Goal: Information Seeking & Learning: Learn about a topic

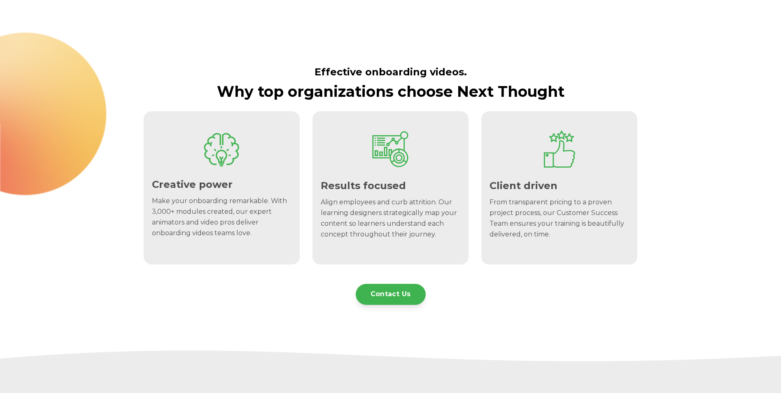
scroll to position [504, 0]
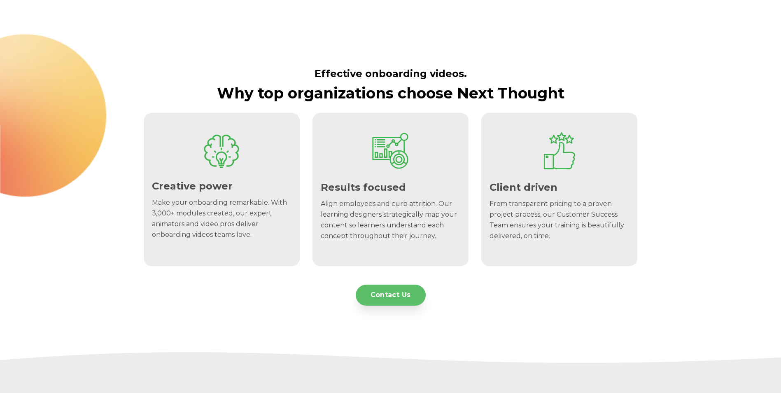
click at [374, 298] on link "Contact Us" at bounding box center [390, 294] width 70 height 21
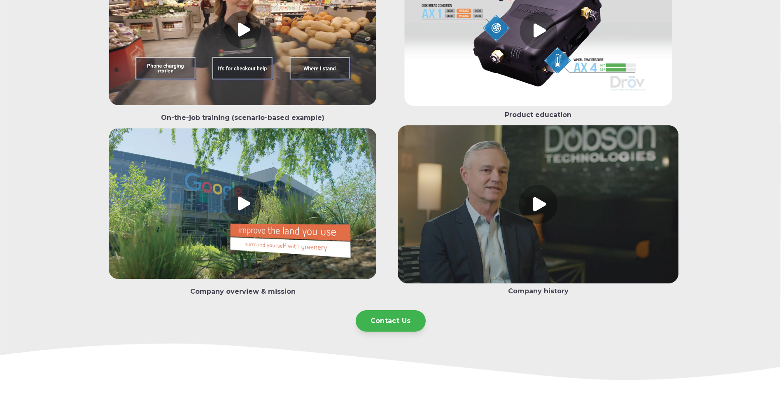
scroll to position [792, 0]
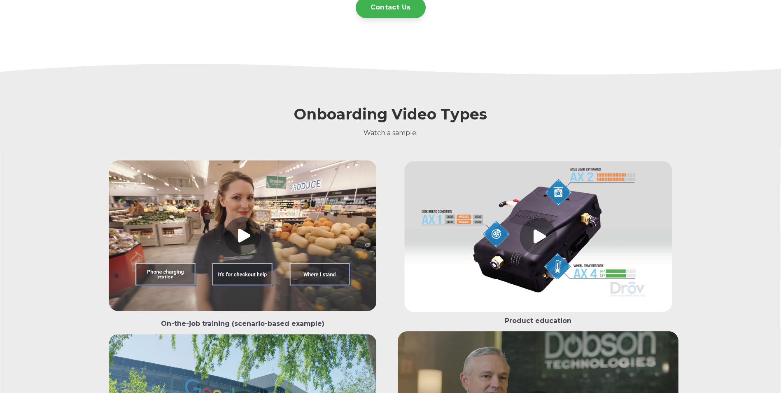
click at [334, 204] on link at bounding box center [242, 237] width 281 height 154
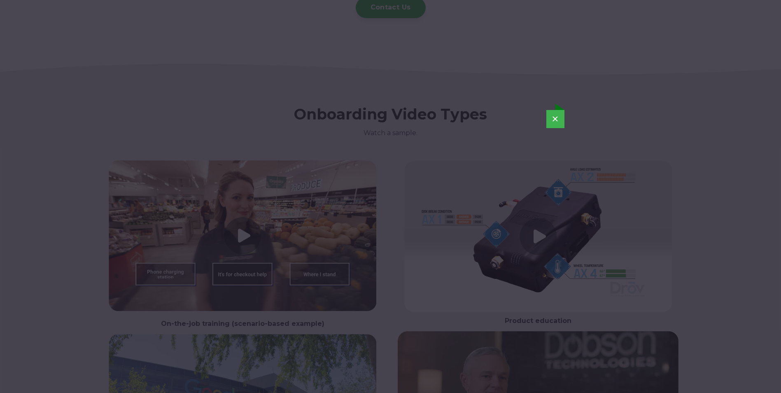
click at [553, 117] on button "×" at bounding box center [555, 119] width 18 height 18
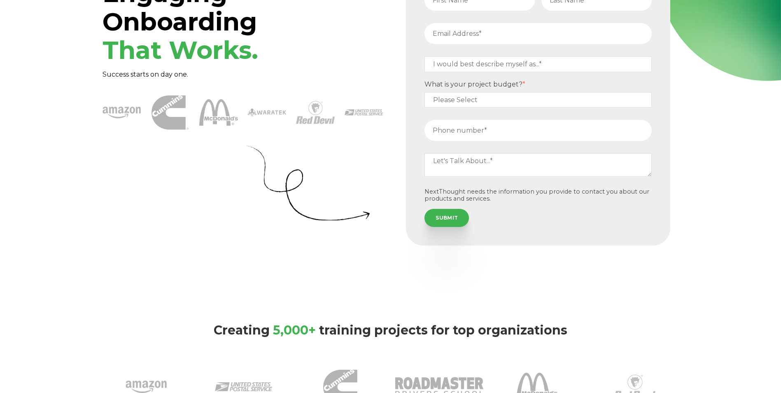
scroll to position [0, 0]
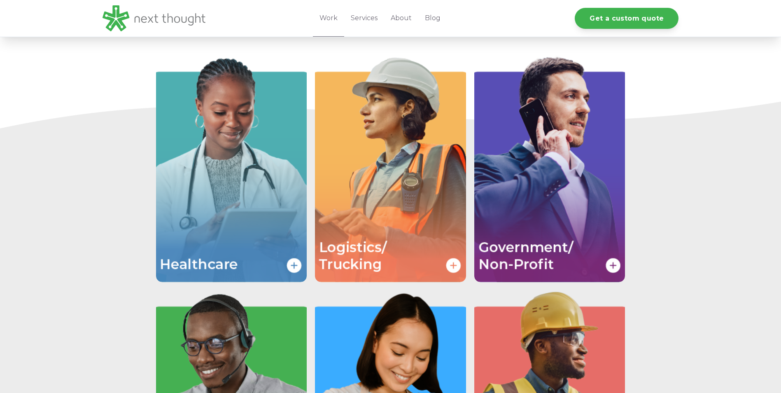
scroll to position [1276, 0]
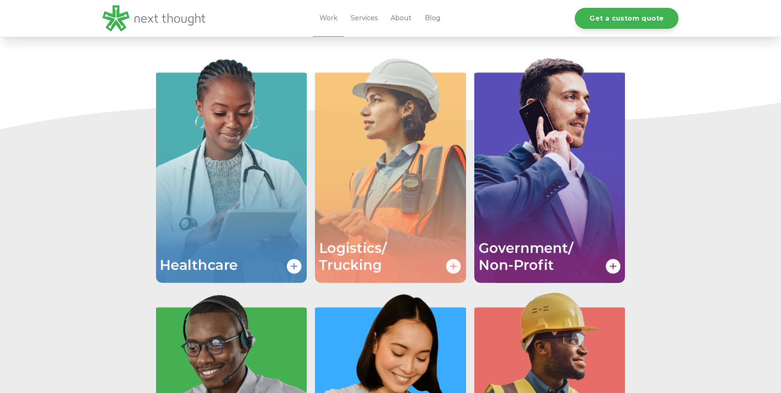
click at [401, 223] on img "Image grid with {{ image_count }} images." at bounding box center [390, 169] width 151 height 226
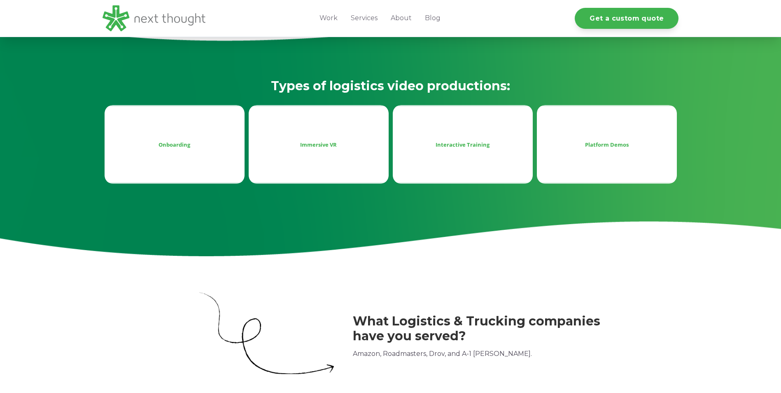
scroll to position [370, 0]
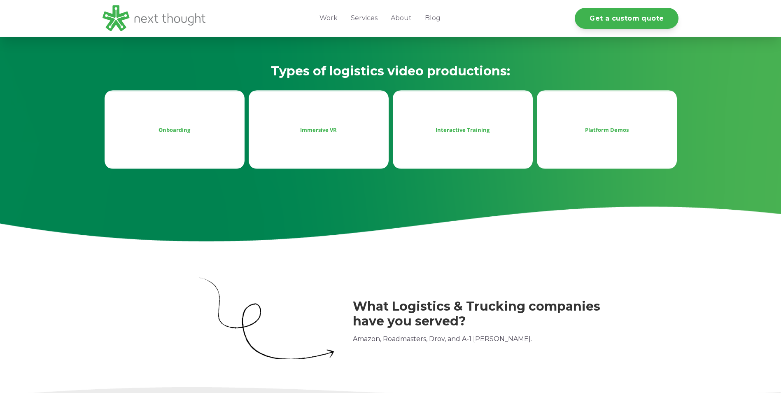
click at [333, 133] on div "Immersive VR" at bounding box center [318, 130] width 127 height 10
click at [467, 135] on div "Interactive Training" at bounding box center [463, 129] width 140 height 79
click at [639, 143] on div "Platform Demos" at bounding box center [607, 129] width 140 height 79
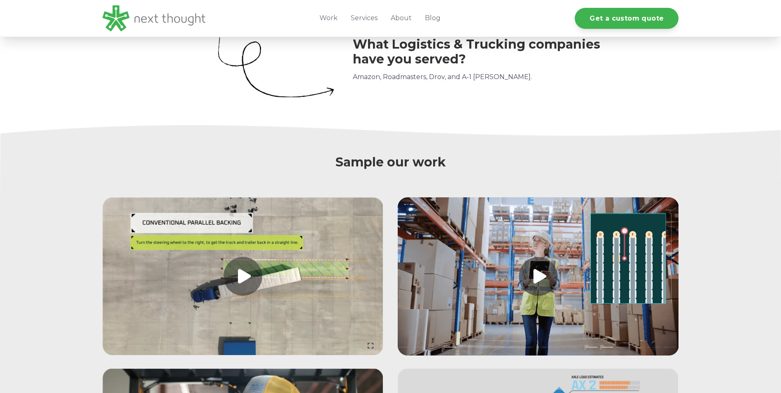
scroll to position [617, 0]
